Goal: Find specific page/section: Find specific page/section

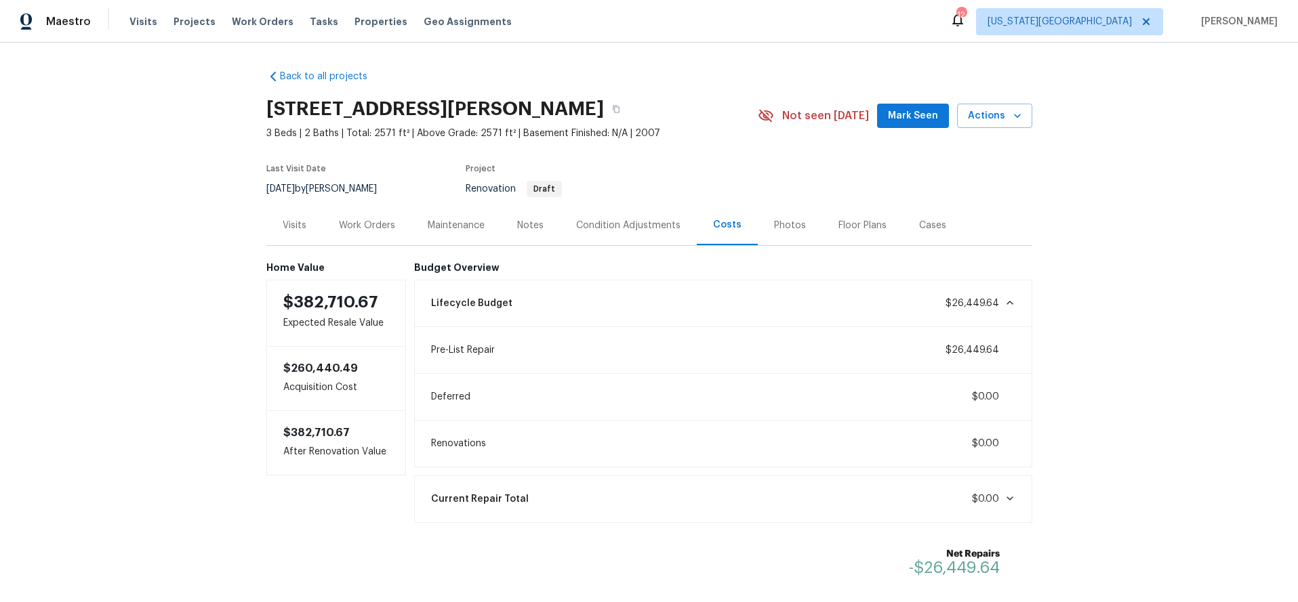
click at [623, 230] on div "Condition Adjustments" at bounding box center [628, 226] width 104 height 14
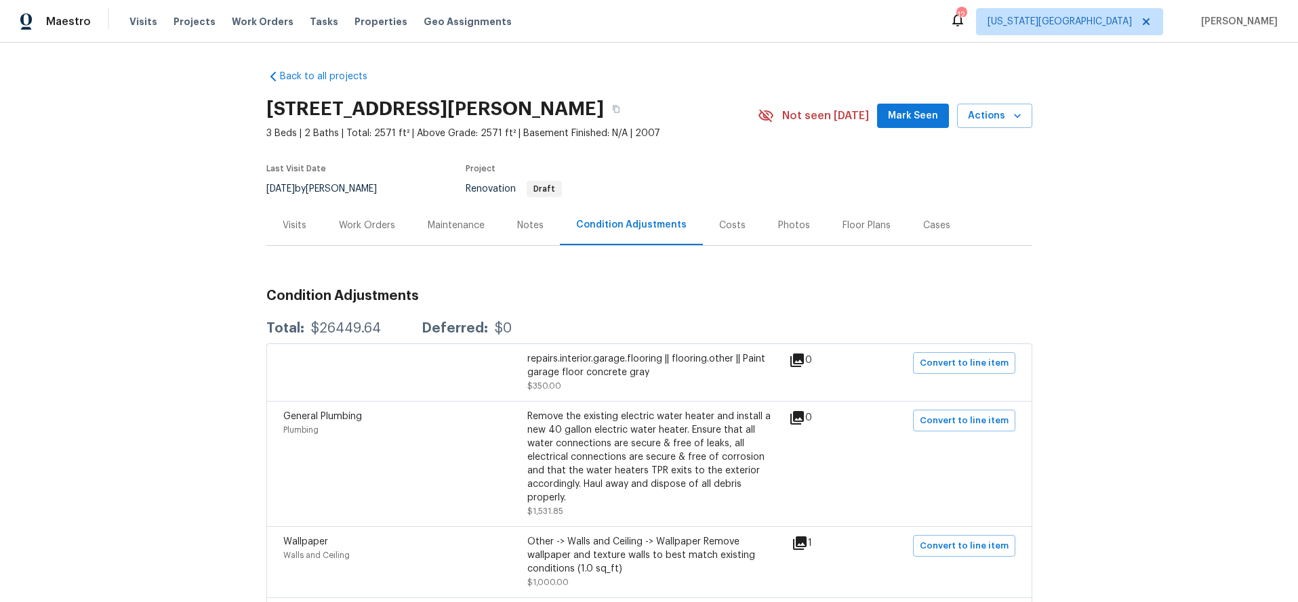
click at [705, 229] on div "Costs" at bounding box center [732, 225] width 59 height 40
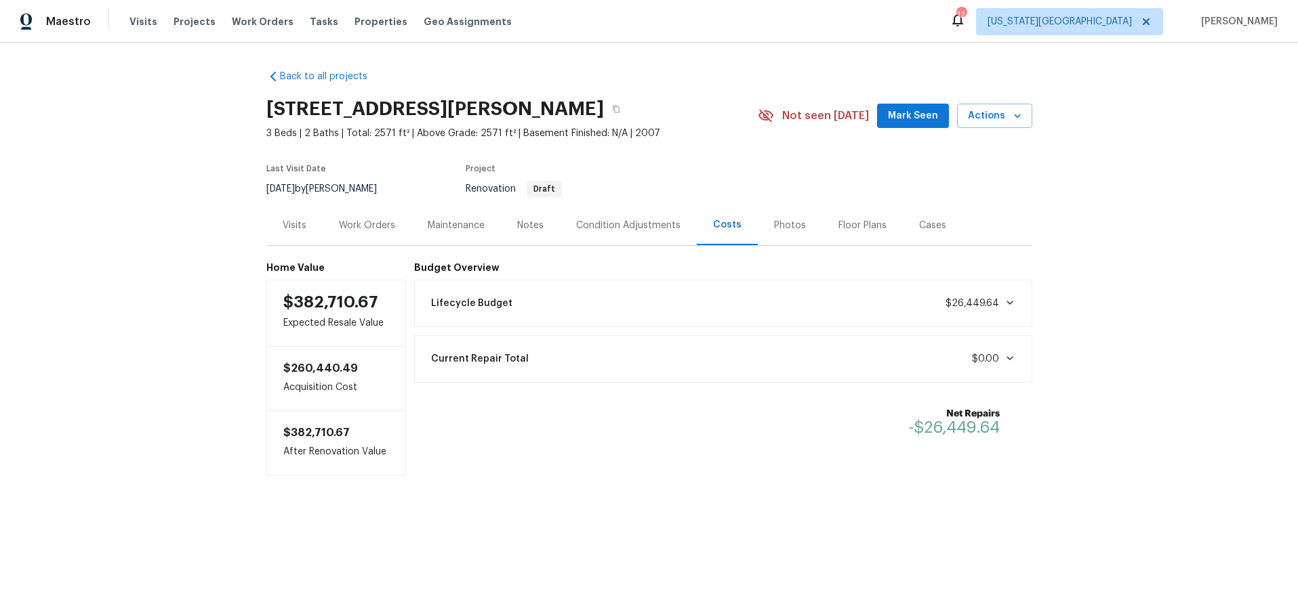
click at [745, 299] on div "Lifecycle Budget $26,449.64" at bounding box center [723, 304] width 600 height 30
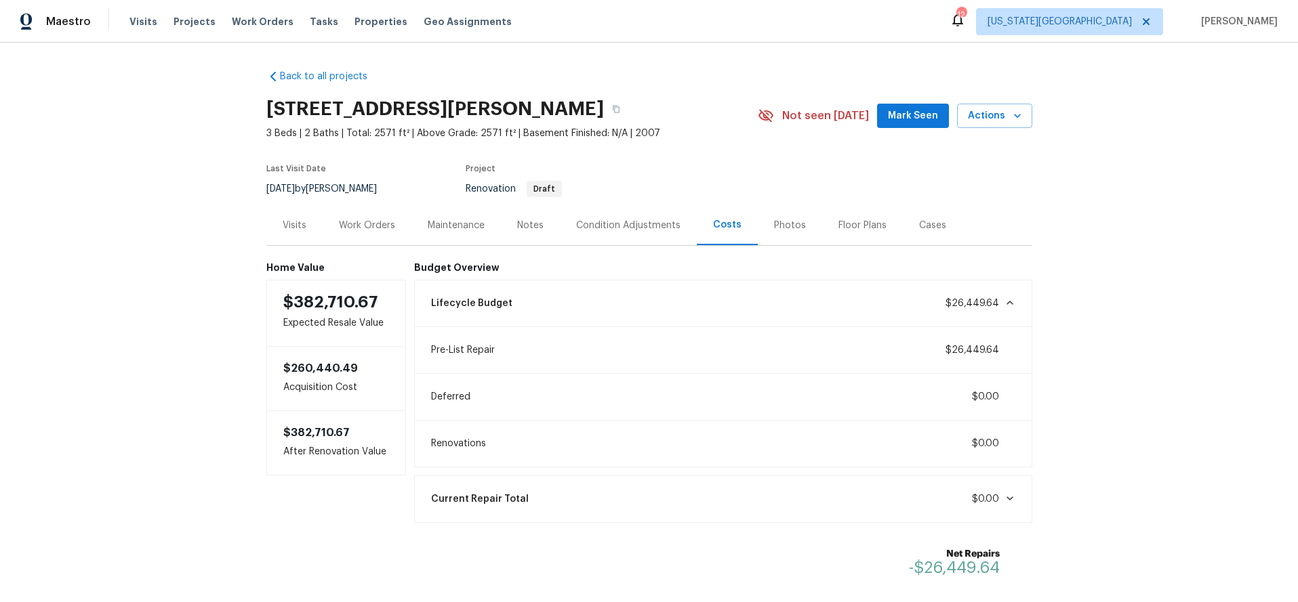
click at [609, 222] on div "Condition Adjustments" at bounding box center [628, 226] width 104 height 14
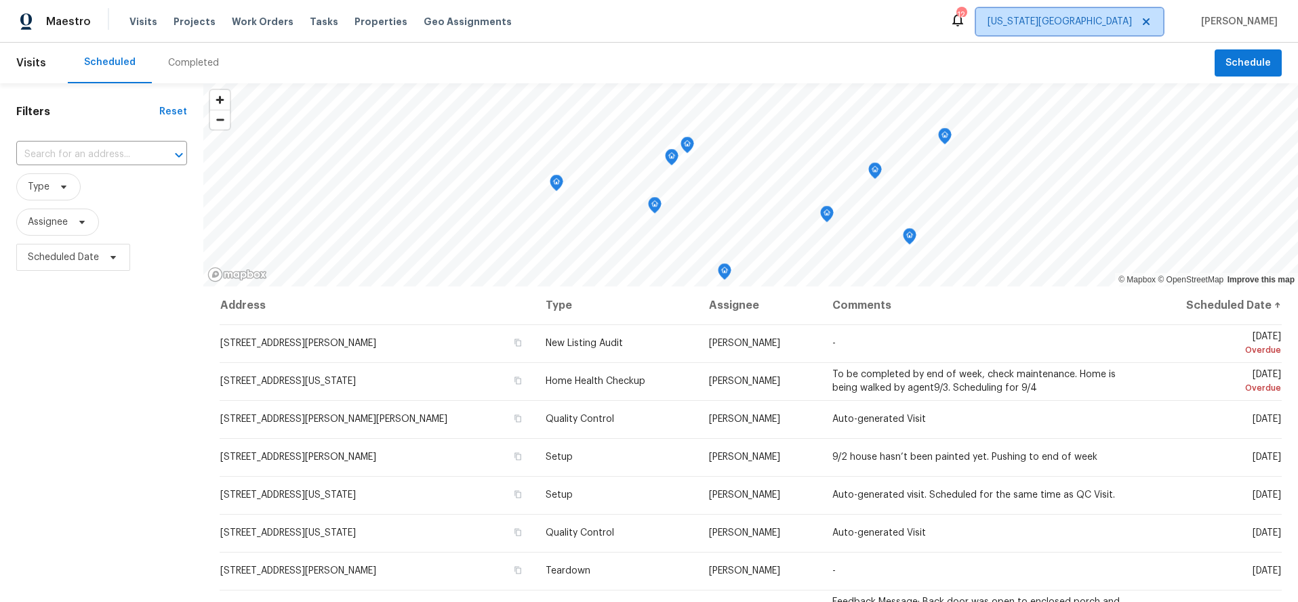
click at [1113, 21] on span "[US_STATE][GEOGRAPHIC_DATA]" at bounding box center [1059, 22] width 144 height 14
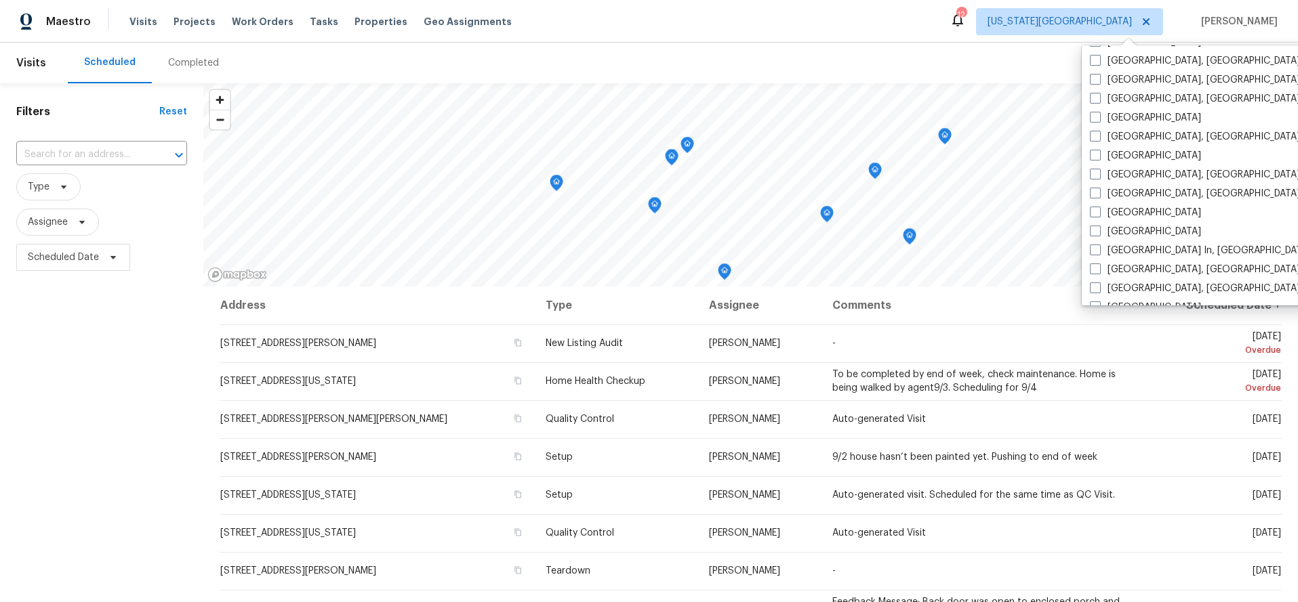
scroll to position [419, 0]
click at [1121, 122] on label "[GEOGRAPHIC_DATA]" at bounding box center [1145, 116] width 111 height 14
click at [1098, 118] on input "[GEOGRAPHIC_DATA]" at bounding box center [1094, 113] width 9 height 9
checkbox input "true"
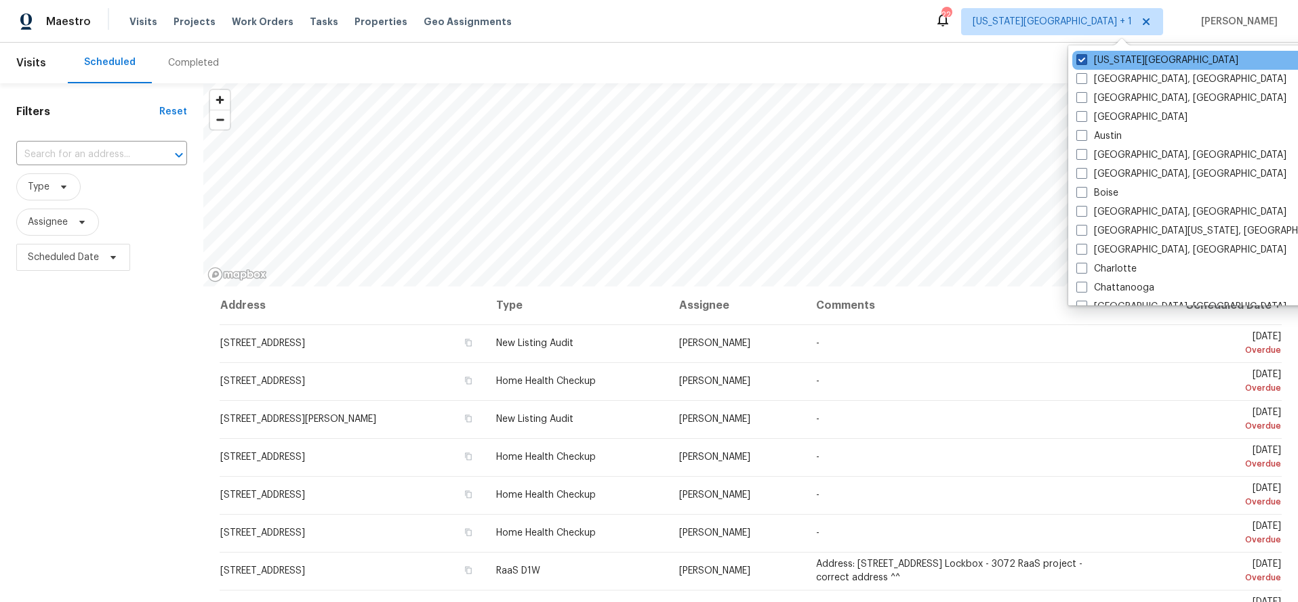
click at [1083, 58] on span at bounding box center [1081, 59] width 11 height 11
click at [1083, 58] on input "[US_STATE][GEOGRAPHIC_DATA]" at bounding box center [1080, 58] width 9 height 9
checkbox input "false"
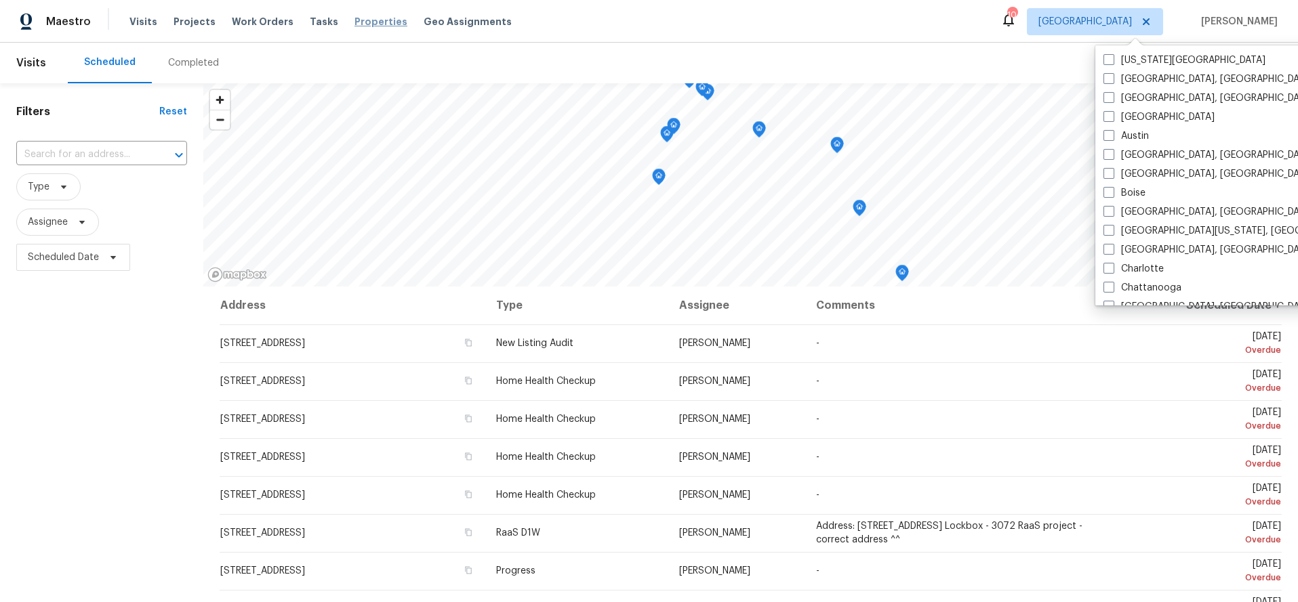
click at [359, 21] on span "Properties" at bounding box center [380, 22] width 53 height 14
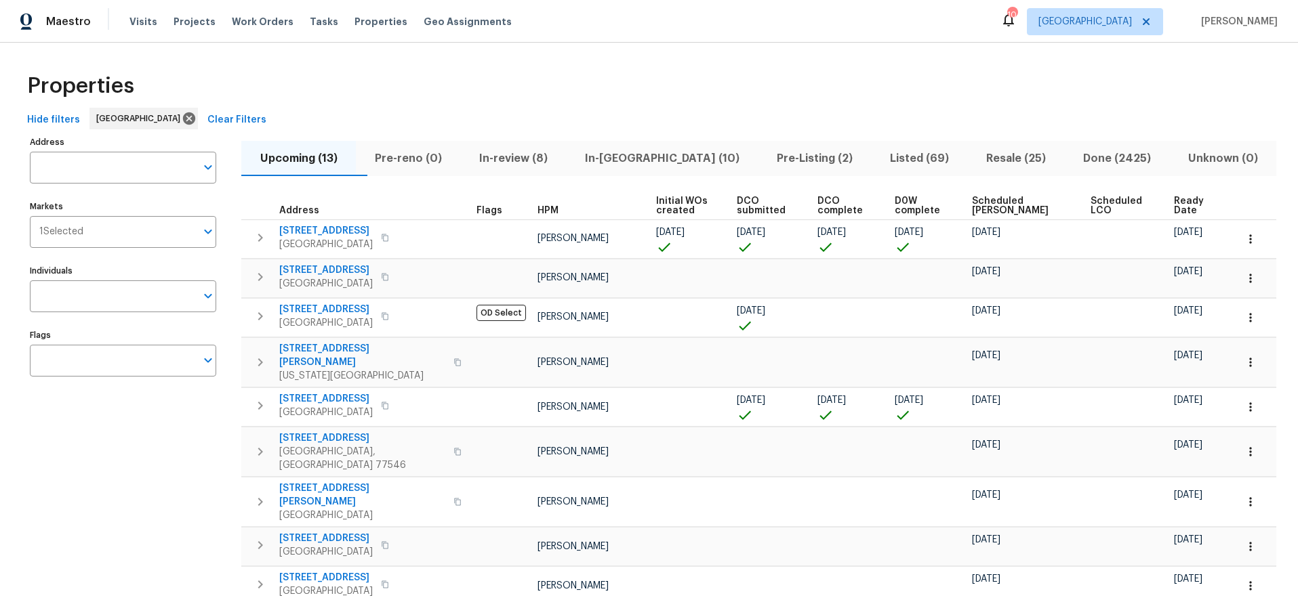
click at [651, 156] on span "In-reno (10)" at bounding box center [661, 158] width 175 height 19
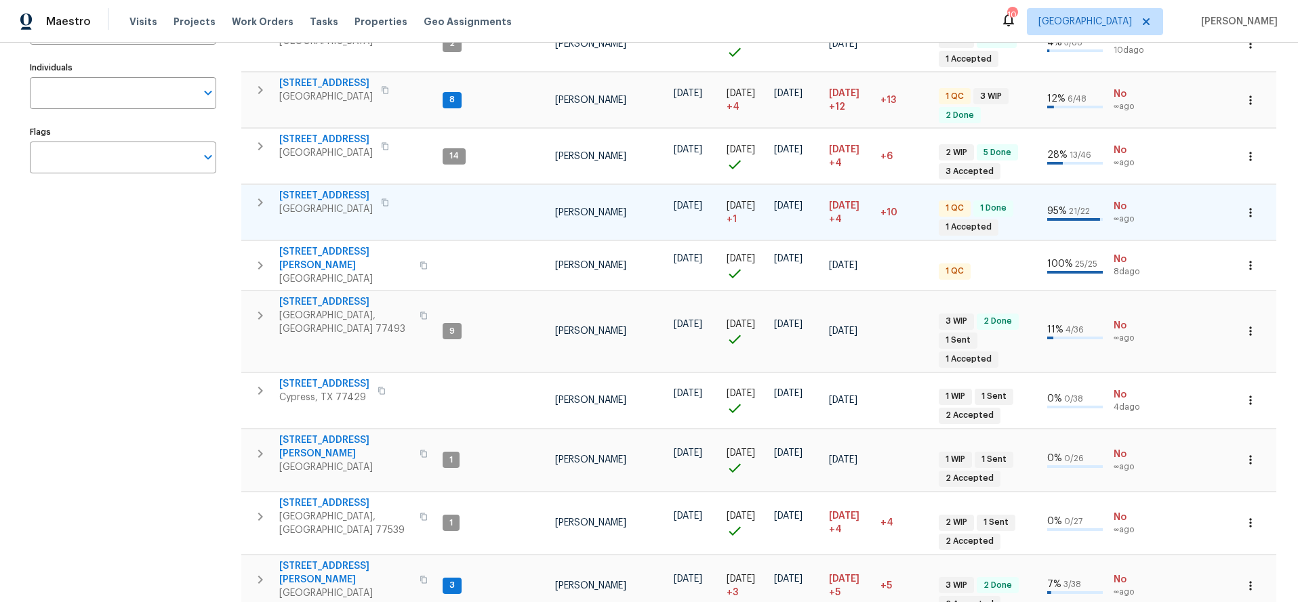
scroll to position [216, 0]
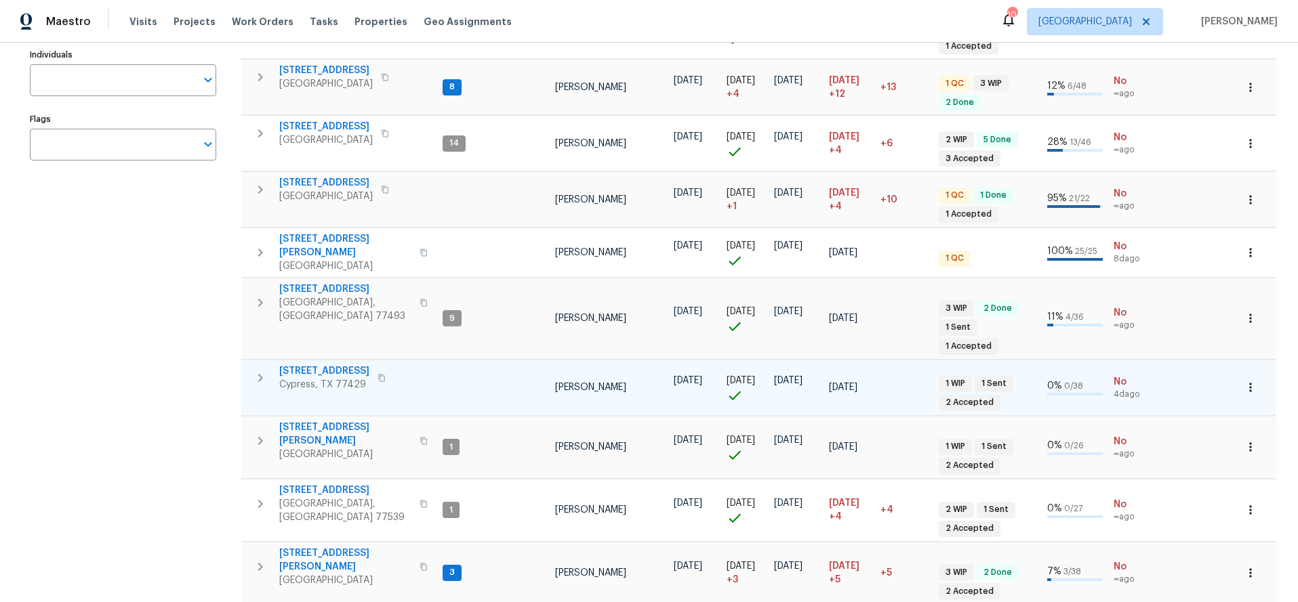
click at [339, 365] on span "14018 Fair Glade Ln" at bounding box center [324, 372] width 90 height 14
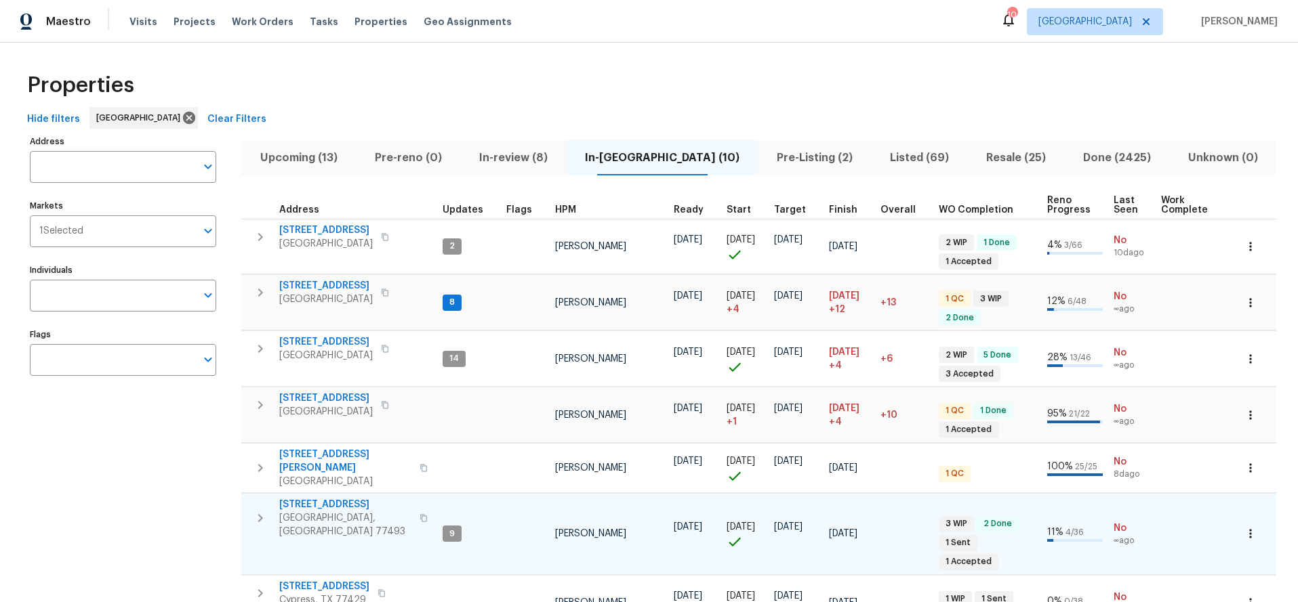
scroll to position [0, 0]
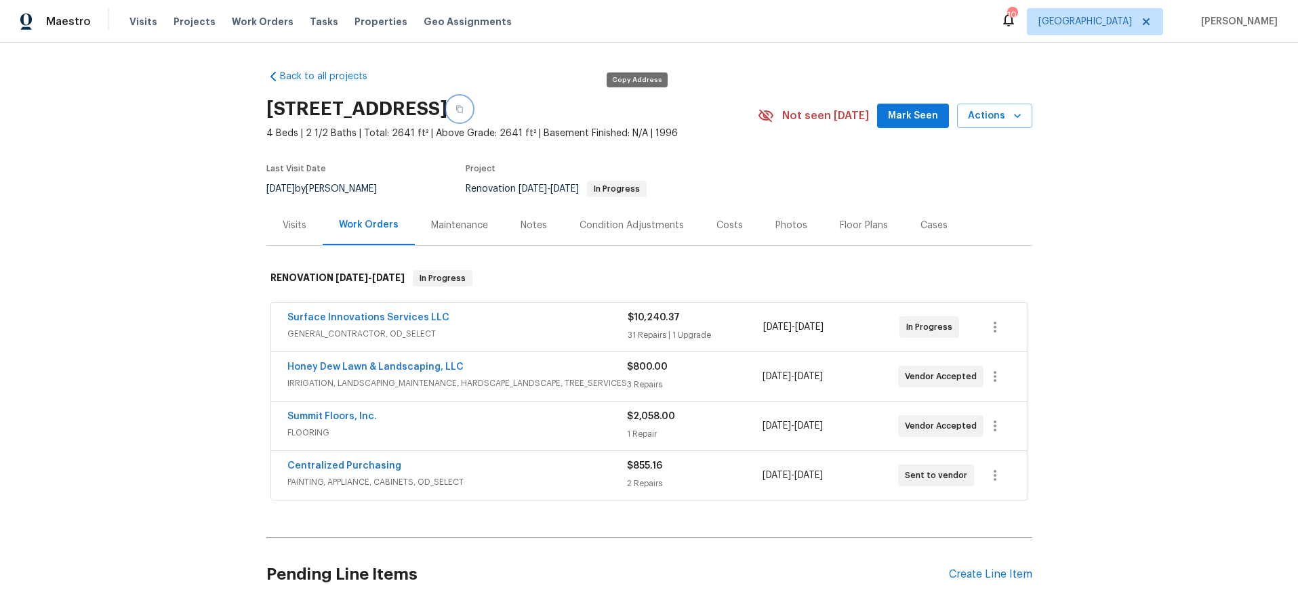
click at [463, 108] on icon "button" at bounding box center [459, 109] width 7 height 7
